Goal: Check status: Check status

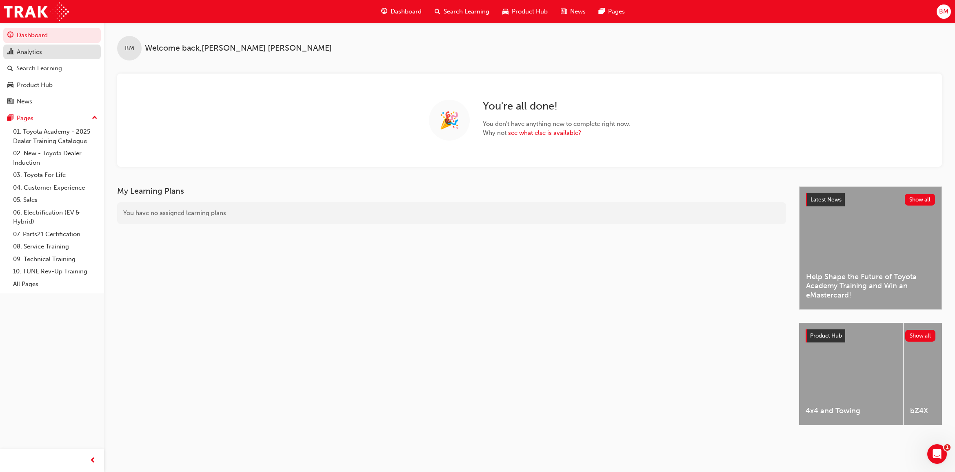
click at [37, 50] on div "Analytics" at bounding box center [29, 51] width 25 height 9
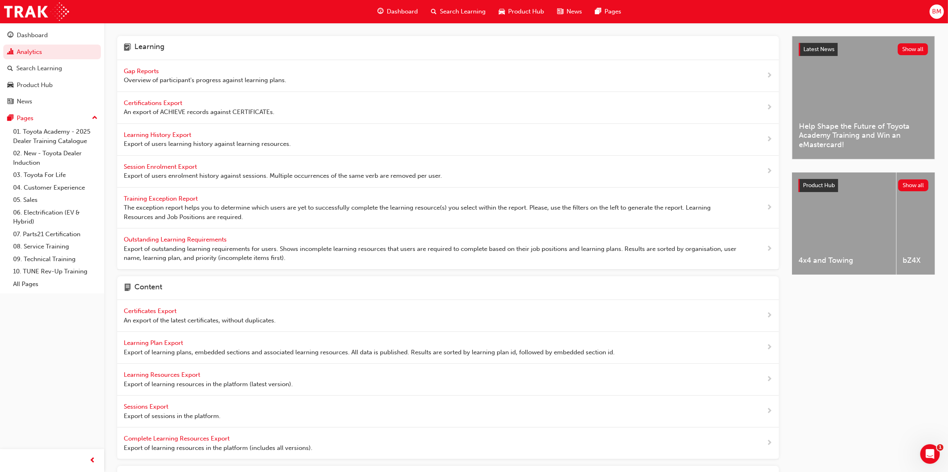
click at [159, 67] on span "Gap Reports" at bounding box center [142, 70] width 37 height 7
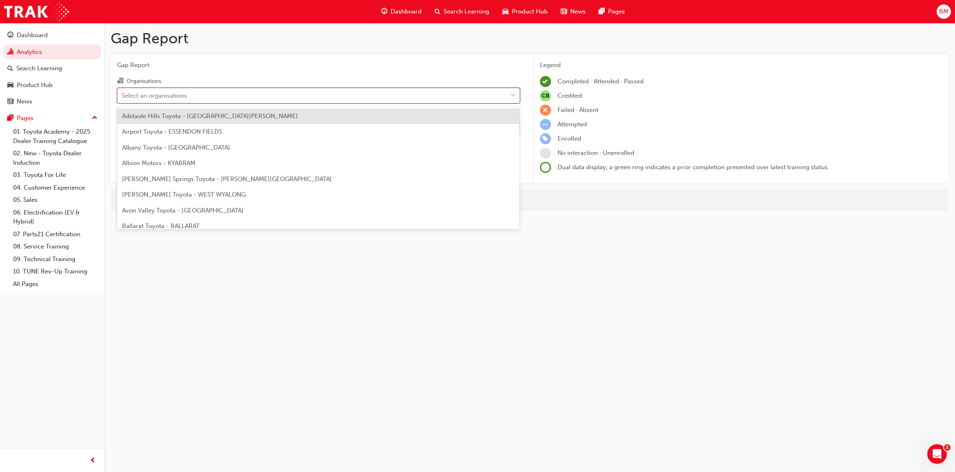
click at [174, 92] on div "Select an organisations" at bounding box center [154, 95] width 65 height 9
click at [122, 92] on input "Organisations option Adelaide Hills Toyota - [GEOGRAPHIC_DATA][PERSON_NAME] foc…" at bounding box center [122, 94] width 1 height 7
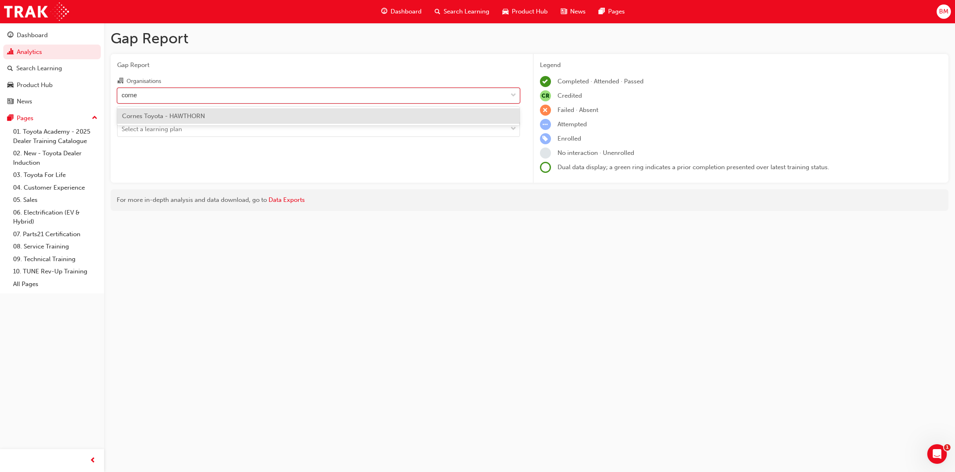
type input "cornes"
click at [200, 115] on span "Cornes Toyota - HAWTHORN" at bounding box center [163, 115] width 83 height 7
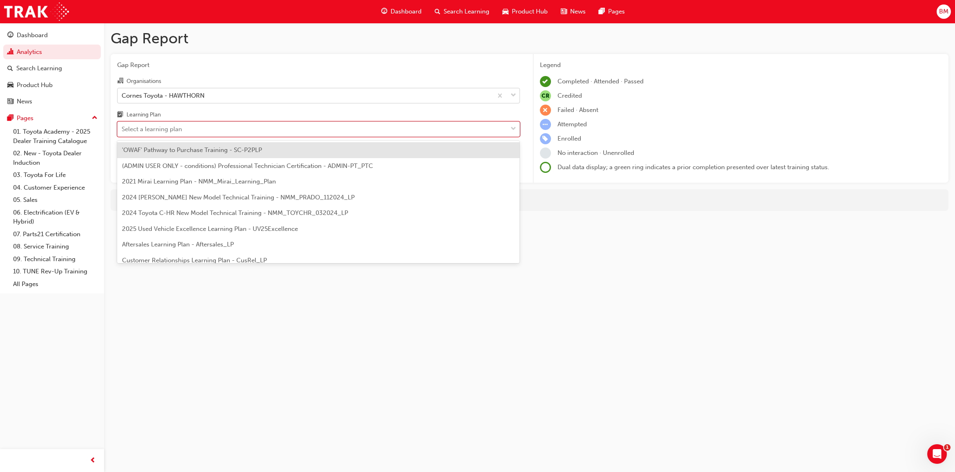
click at [169, 131] on div "Select a learning plan" at bounding box center [152, 129] width 60 height 9
click at [122, 131] on input "Learning Plan option 'OWAF' Pathway to Purchase Training - SC-P2PLP focused, 1 …" at bounding box center [122, 128] width 1 height 7
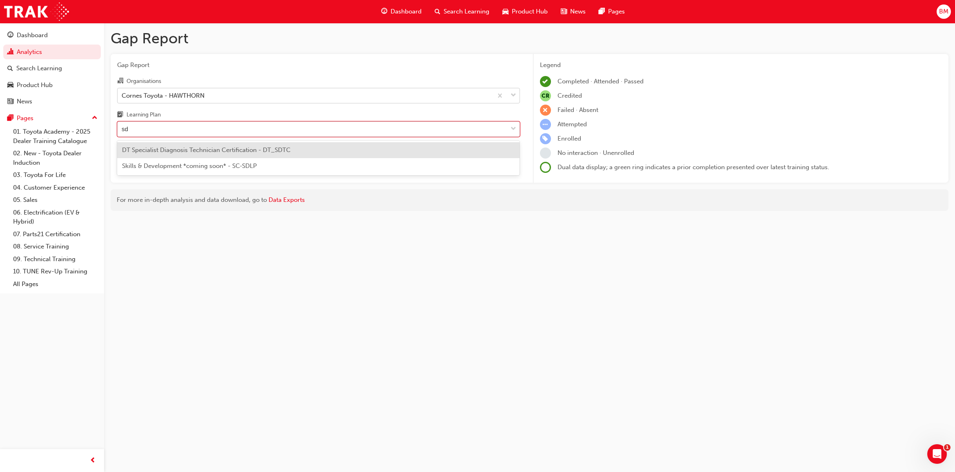
type input "sdt"
click at [174, 146] on div "DT Specialist Diagnosis Technician Certification - DT_SDTC" at bounding box center [318, 150] width 403 height 16
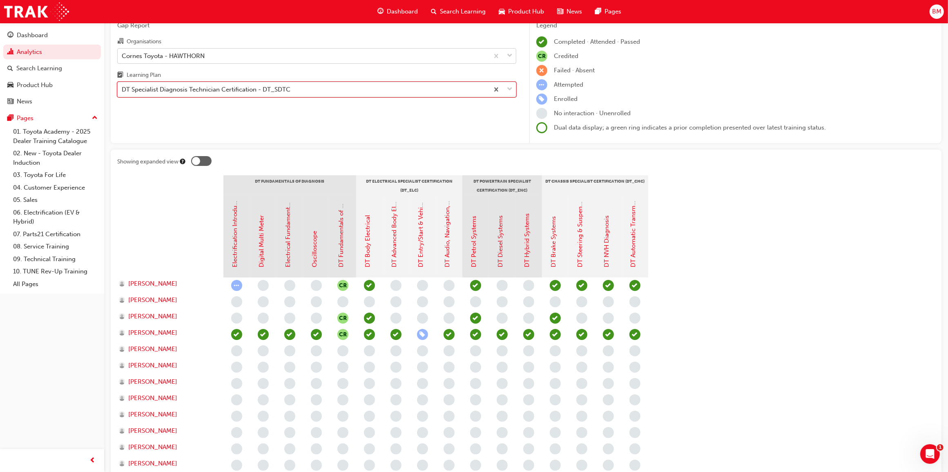
scroll to position [102, 0]
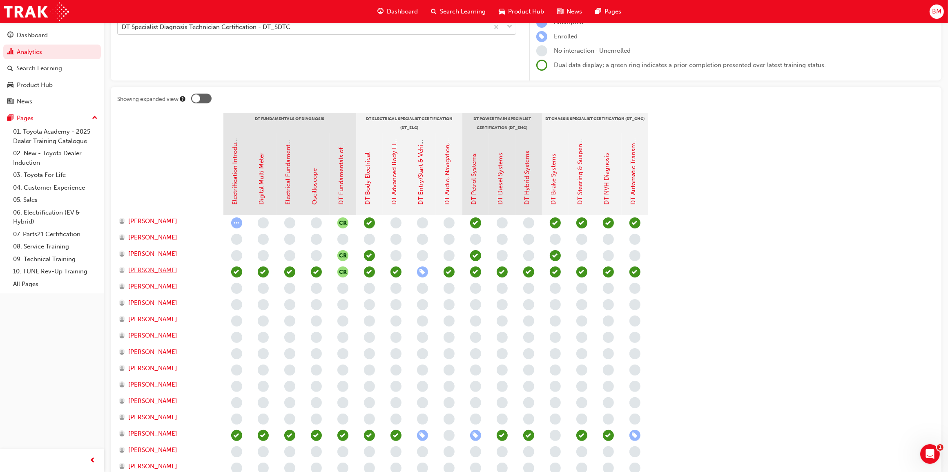
click at [156, 271] on span "[PERSON_NAME]" at bounding box center [152, 269] width 49 height 9
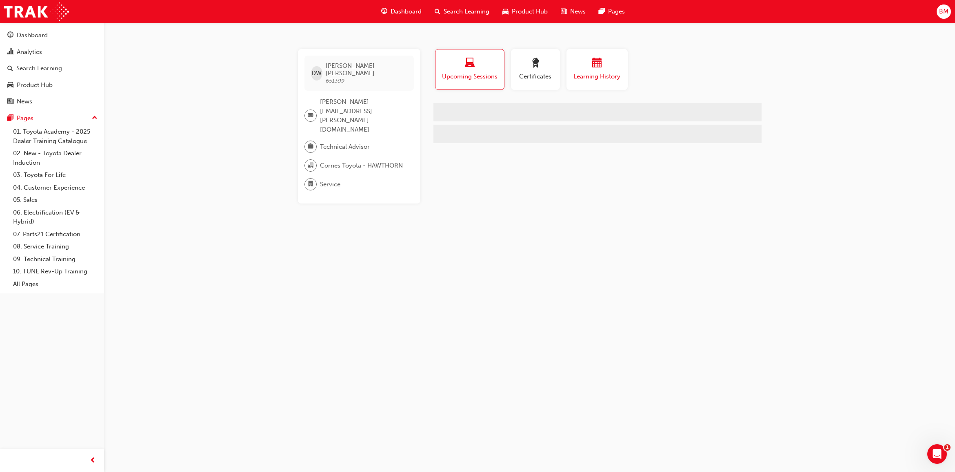
click at [595, 75] on span "Learning History" at bounding box center [597, 76] width 49 height 9
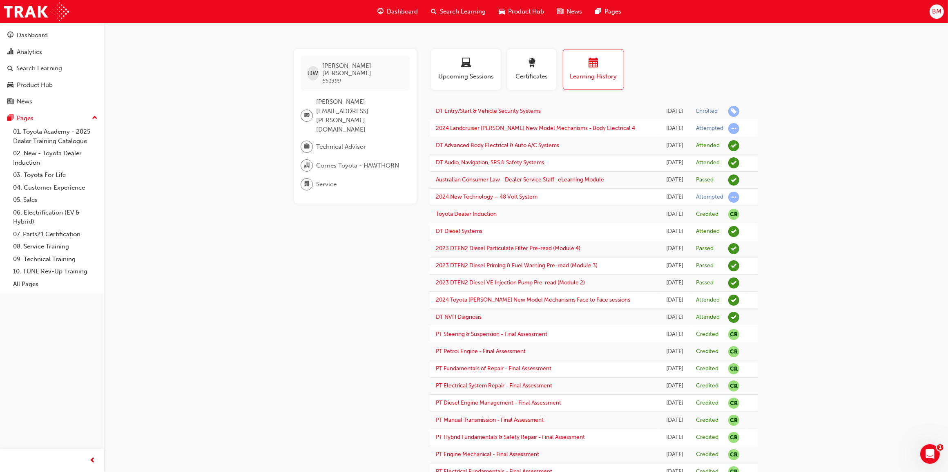
scroll to position [872, 0]
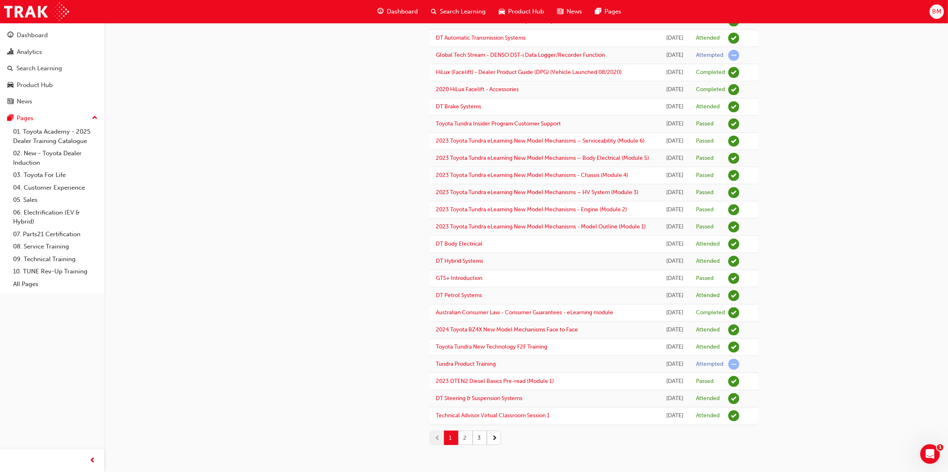
click at [465, 438] on button "2" at bounding box center [465, 437] width 14 height 14
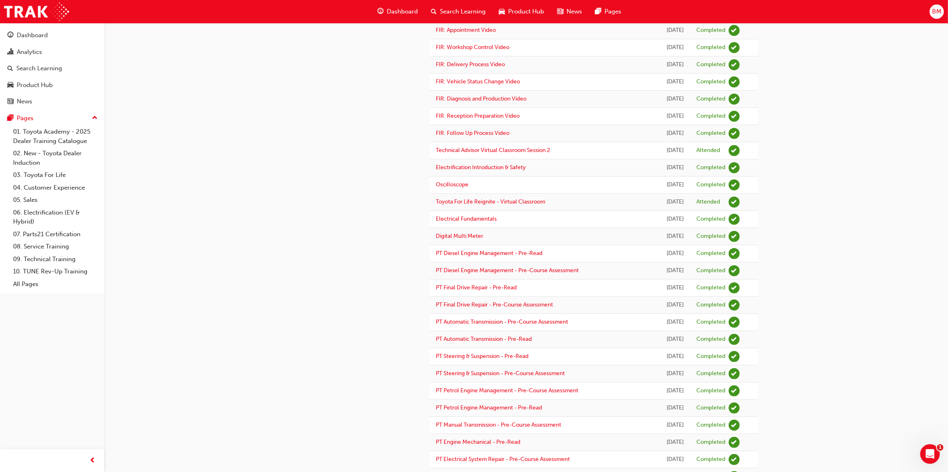
scroll to position [0, 0]
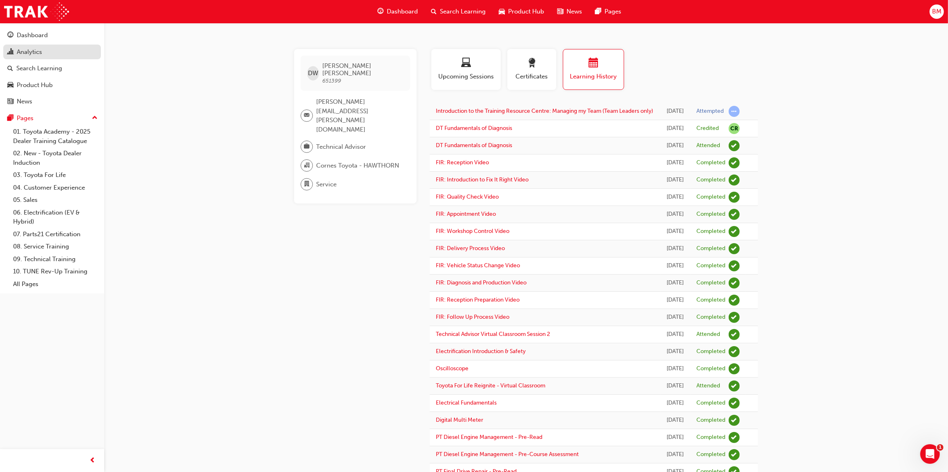
click at [44, 58] on link "Analytics" at bounding box center [52, 52] width 98 height 15
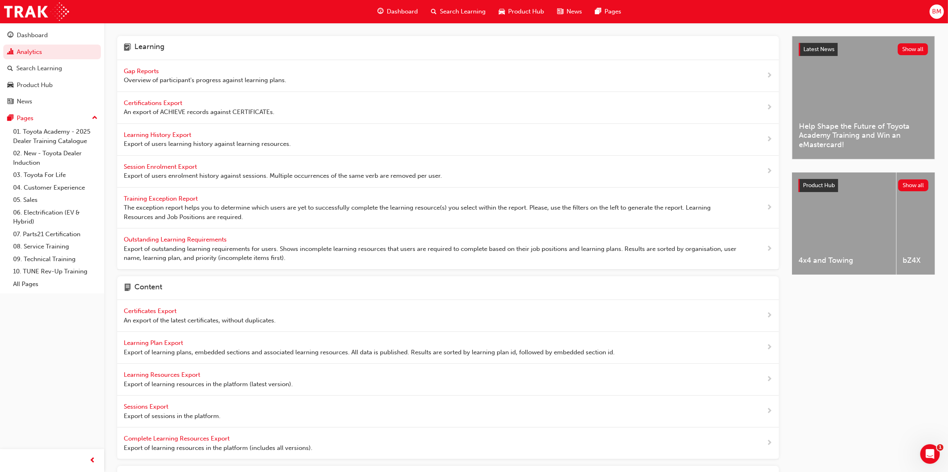
click at [141, 72] on span "Gap Reports" at bounding box center [142, 70] width 37 height 7
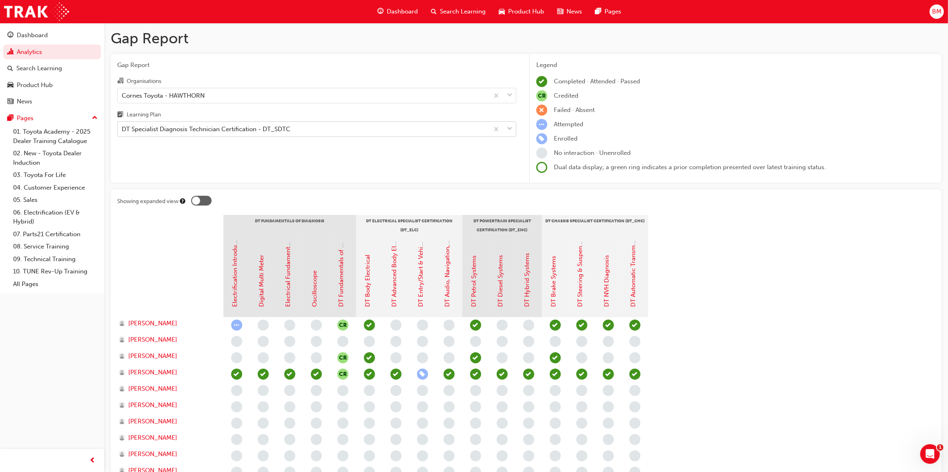
click at [307, 128] on div "DT Specialist Diagnosis Technician Certification - DT_SDTC" at bounding box center [303, 129] width 371 height 14
click at [122, 128] on input "Learning Plan DT Specialist Diagnosis Technician Certification - DT_SDTC" at bounding box center [122, 128] width 1 height 7
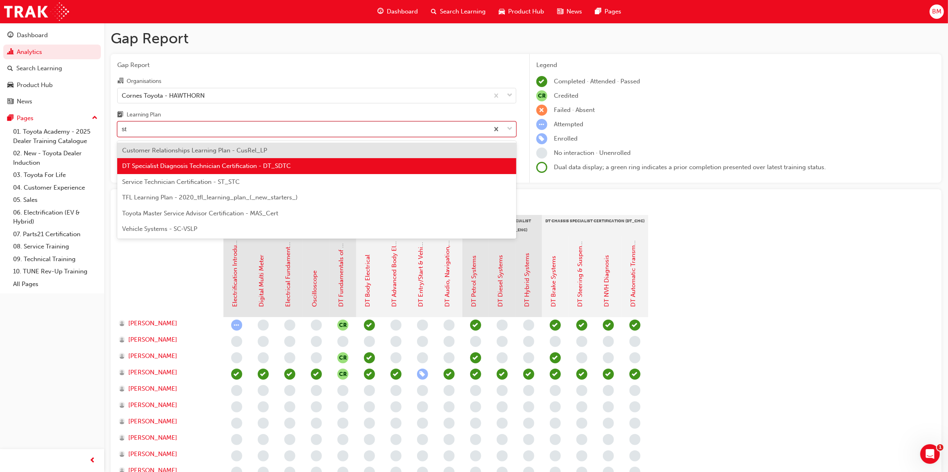
type input "stc"
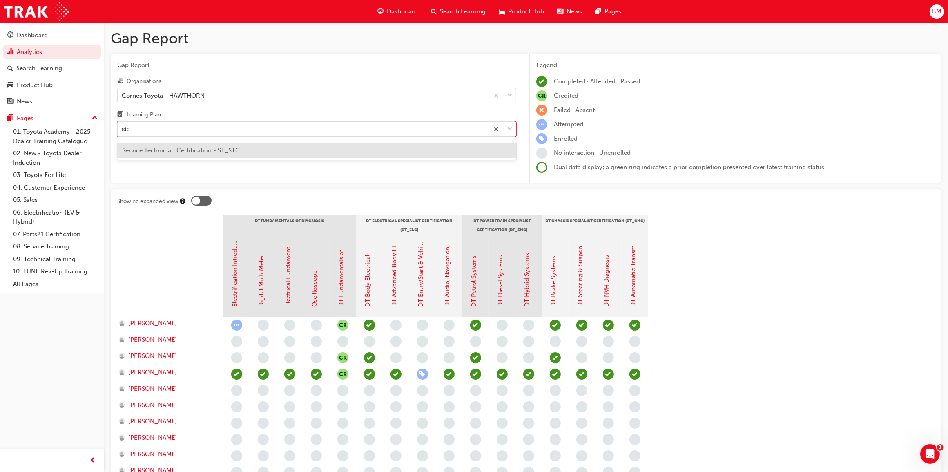
click at [248, 148] on div "Service Technician Certification - ST_STC" at bounding box center [316, 151] width 399 height 16
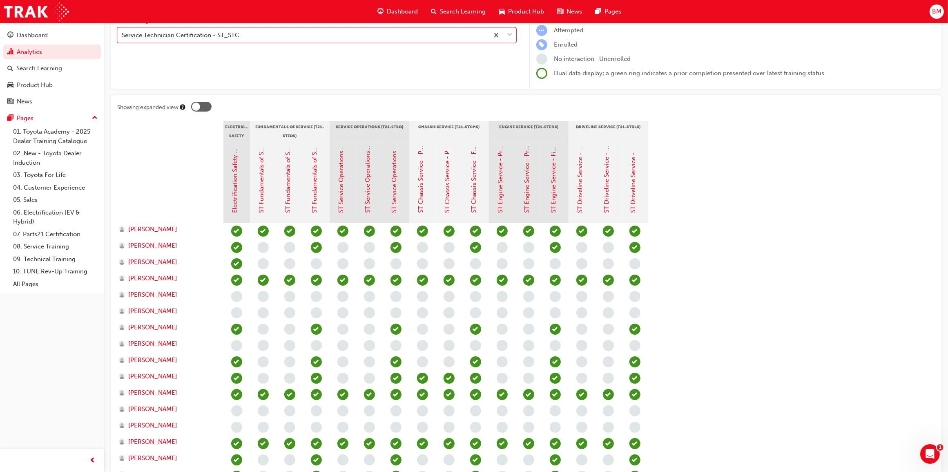
scroll to position [153, 0]
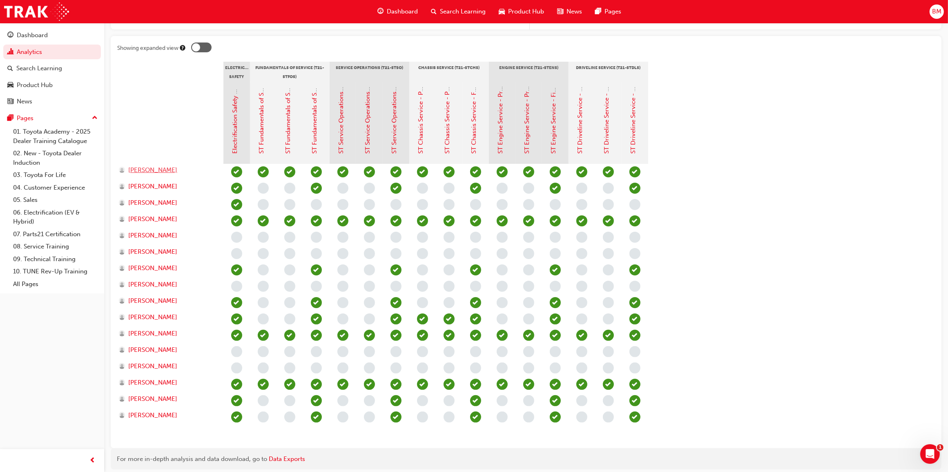
click at [154, 171] on span "[PERSON_NAME]" at bounding box center [152, 169] width 49 height 9
